Goal: Information Seeking & Learning: Check status

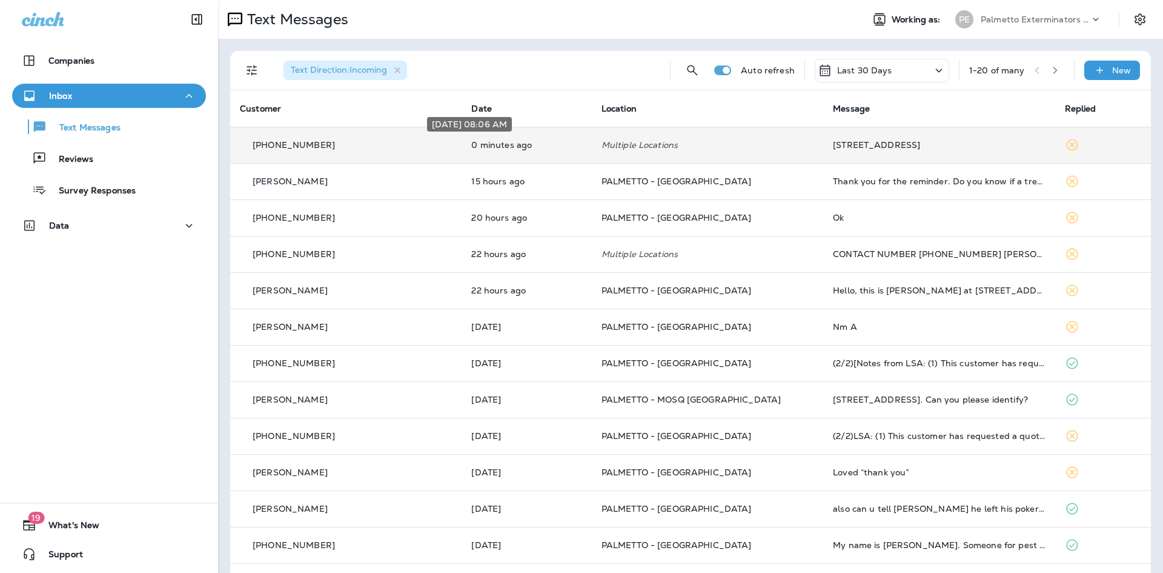
click at [547, 146] on p "0 minutes ago" at bounding box center [526, 145] width 110 height 10
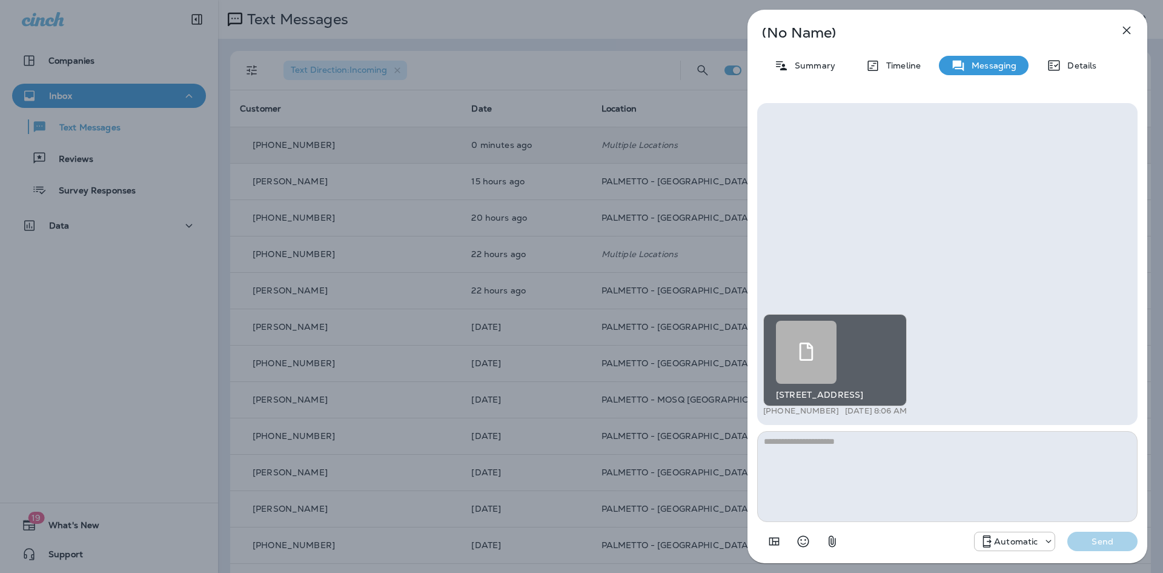
click at [813, 354] on use at bounding box center [807, 351] width 14 height 18
click at [825, 364] on div at bounding box center [806, 352] width 61 height 63
click at [876, 359] on link at bounding box center [835, 352] width 118 height 63
click at [828, 379] on div at bounding box center [806, 352] width 61 height 63
click at [832, 373] on div at bounding box center [806, 352] width 61 height 63
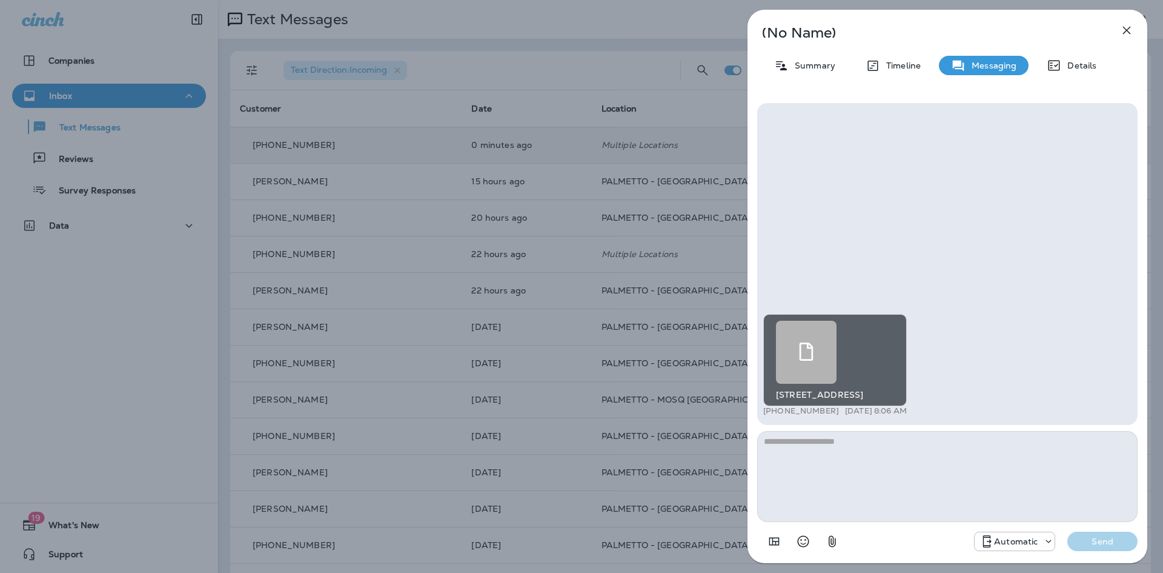
click at [811, 348] on icon at bounding box center [806, 351] width 18 height 18
click at [430, 306] on div "(No Name) Summary Timeline Messaging Details [STREET_ADDRESS] +1 (843) 607-6228…" at bounding box center [581, 286] width 1163 height 573
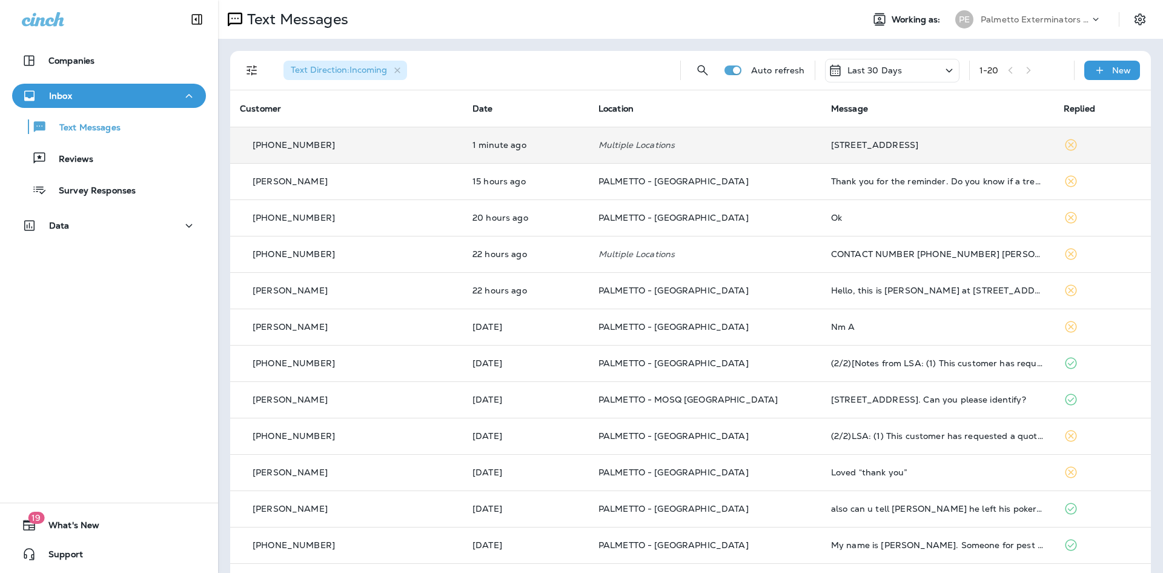
click at [745, 160] on td "Multiple Locations" at bounding box center [705, 145] width 233 height 36
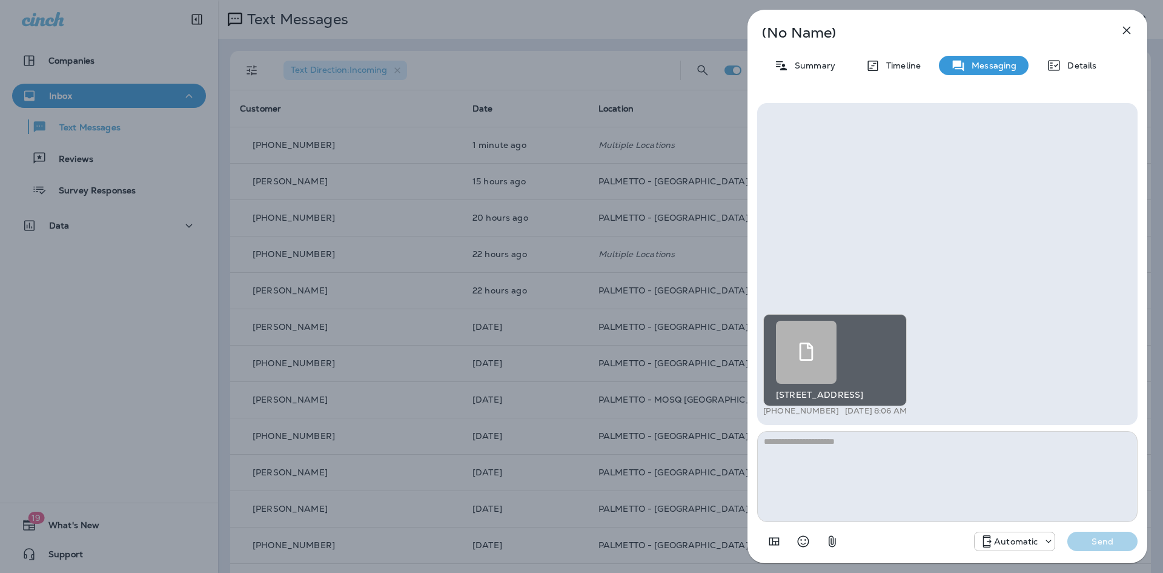
click at [815, 351] on icon at bounding box center [806, 351] width 18 height 18
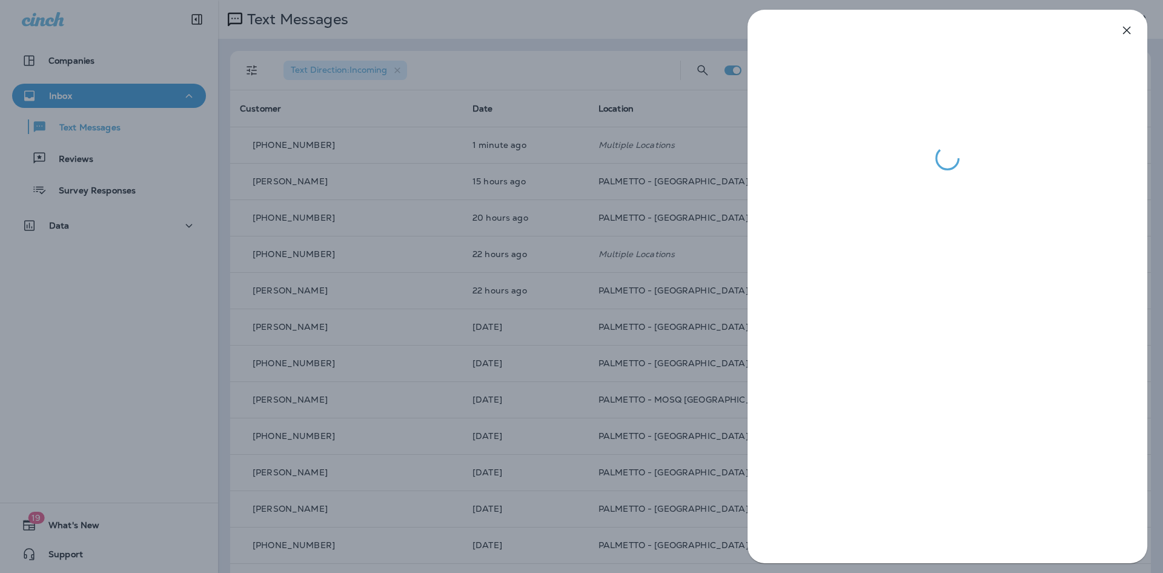
click at [674, 285] on div at bounding box center [581, 286] width 1163 height 573
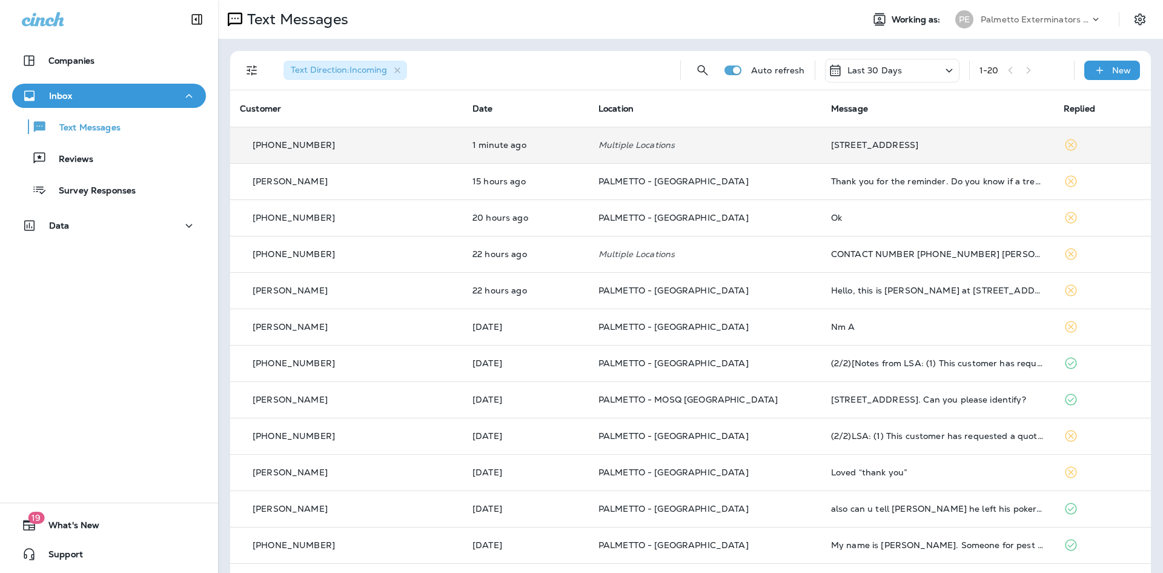
click at [886, 149] on div "[STREET_ADDRESS]" at bounding box center [937, 145] width 213 height 10
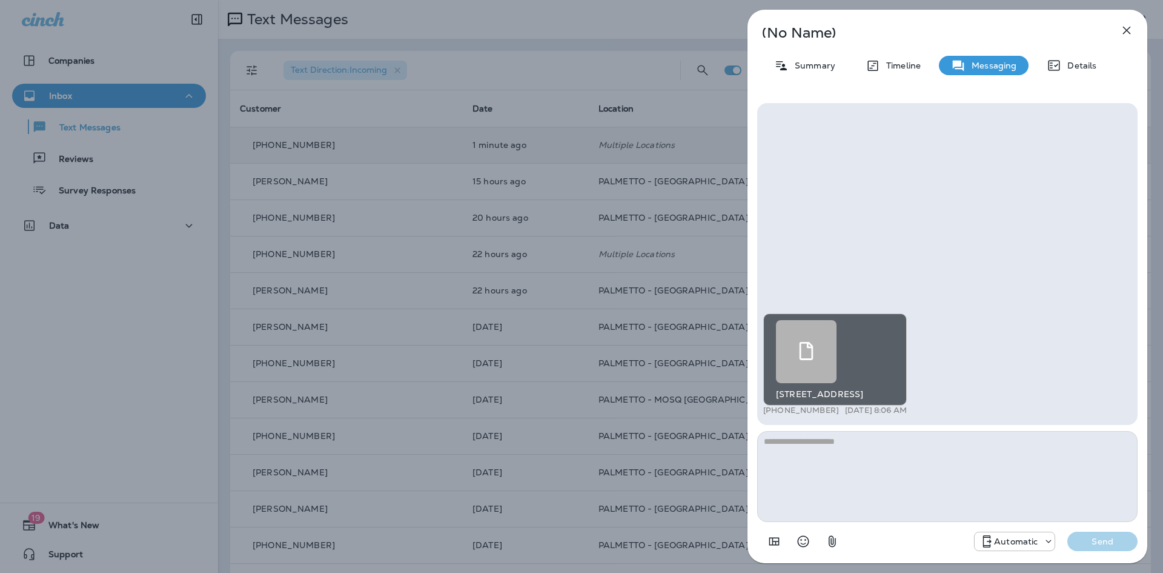
click at [816, 348] on div at bounding box center [806, 351] width 61 height 63
click at [1126, 30] on icon "button" at bounding box center [1127, 31] width 8 height 8
